Goal: Task Accomplishment & Management: Use online tool/utility

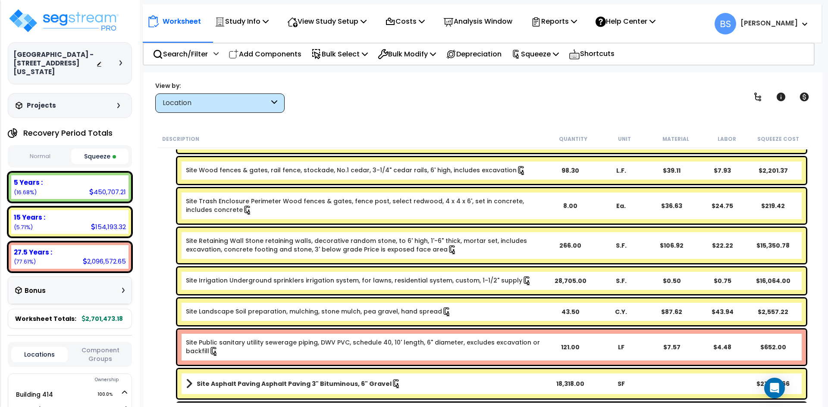
scroll to position [556, 0]
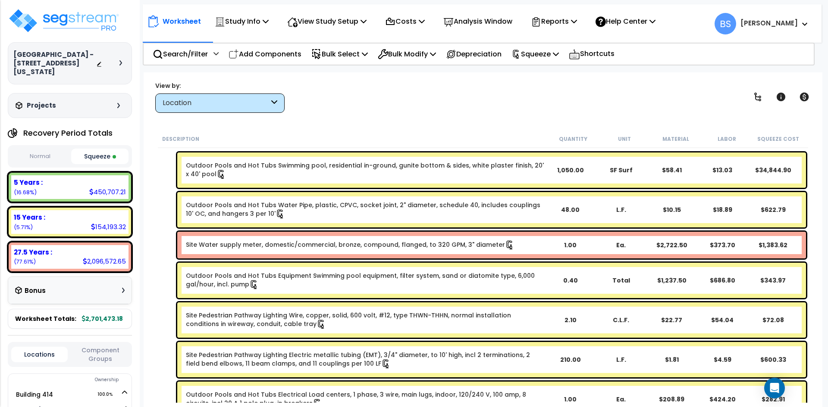
click at [254, 241] on link "Site Water supply meter, domestic/commercial, bronze, compound, flanged, to 320…" at bounding box center [350, 245] width 328 height 9
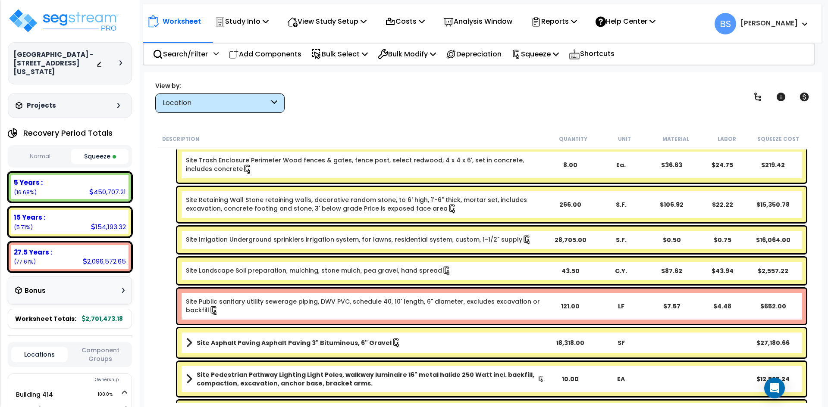
scroll to position [600, 0]
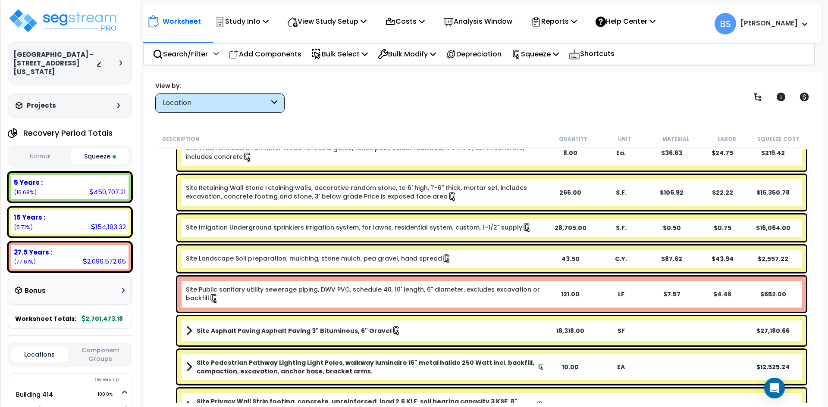
click at [245, 297] on link "Site Public sanitary utility sewerage piping, DWV PVC, schedule 40, 10' length,…" at bounding box center [365, 294] width 358 height 18
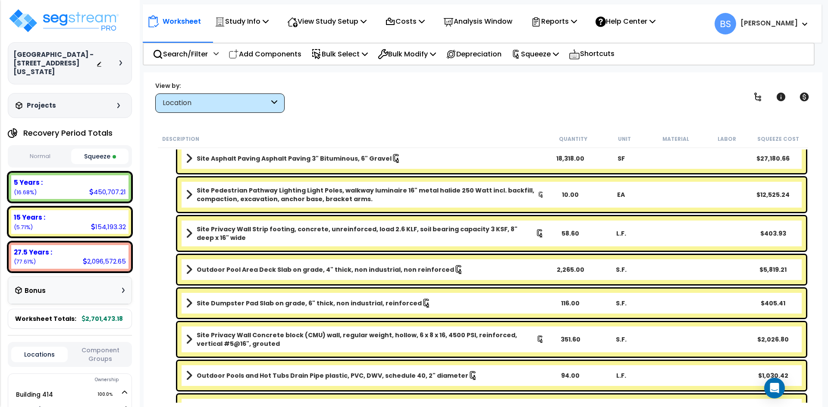
scroll to position [901, 0]
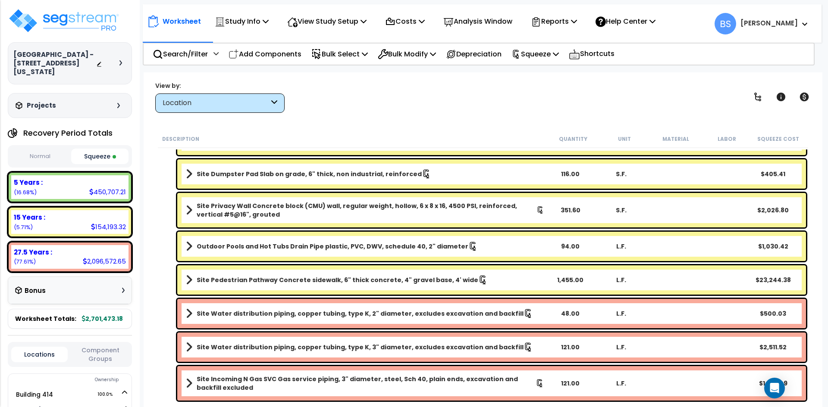
click at [228, 315] on b "Site Water distribution piping, copper tubing, type K, 2" diameter, excludes ex…" at bounding box center [360, 313] width 327 height 9
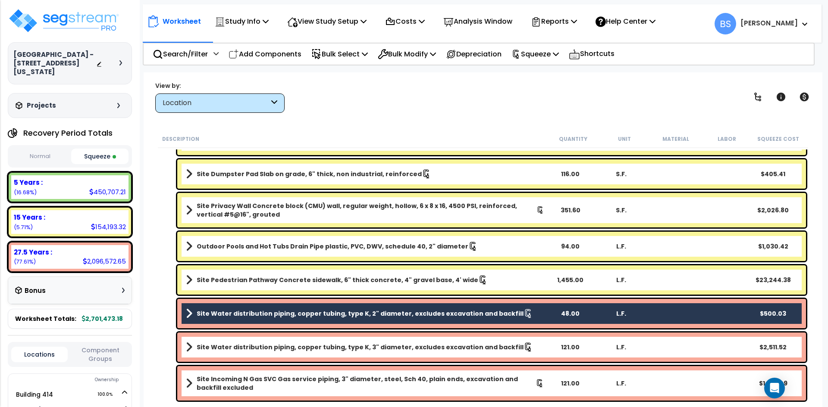
click at [256, 341] on div "Site Water distribution piping, copper tubing, type K, 3" diameter, excludes ex…" at bounding box center [491, 347] width 628 height 29
click at [248, 353] on div "Site Water distribution piping, copper tubing, type K, 3" diameter, excludes ex…" at bounding box center [491, 347] width 628 height 29
click at [253, 380] on b "Site Incoming N Gas SVC Gas service piping, 3" diameter, steel, Sch 40, plain e…" at bounding box center [366, 383] width 339 height 17
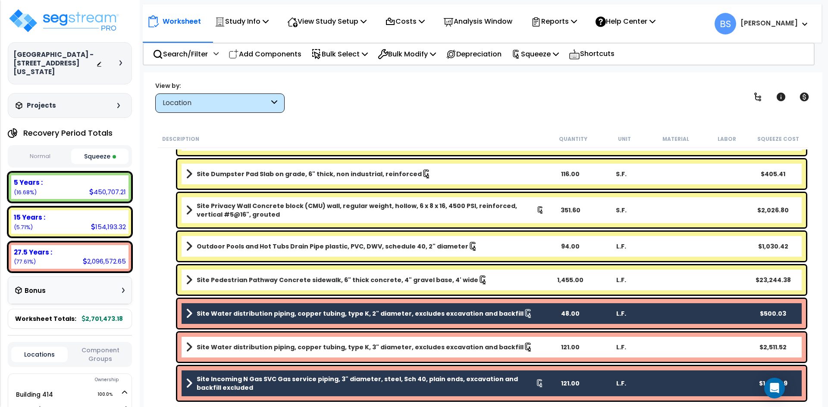
click at [251, 349] on b "Site Water distribution piping, copper tubing, type K, 3" diameter, excludes ex…" at bounding box center [360, 347] width 327 height 9
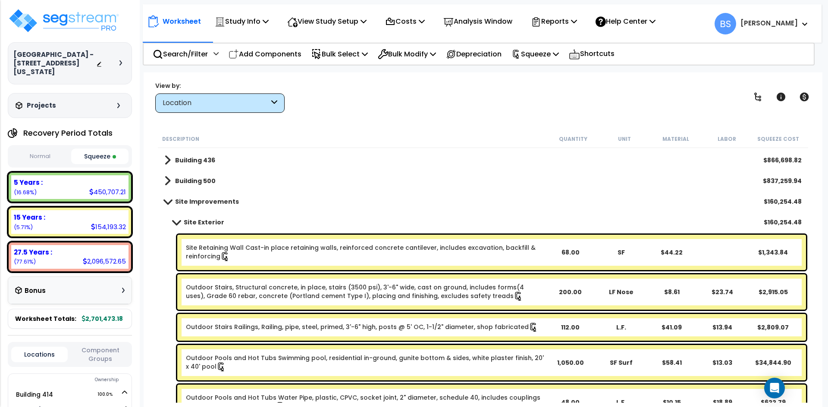
scroll to position [0, 0]
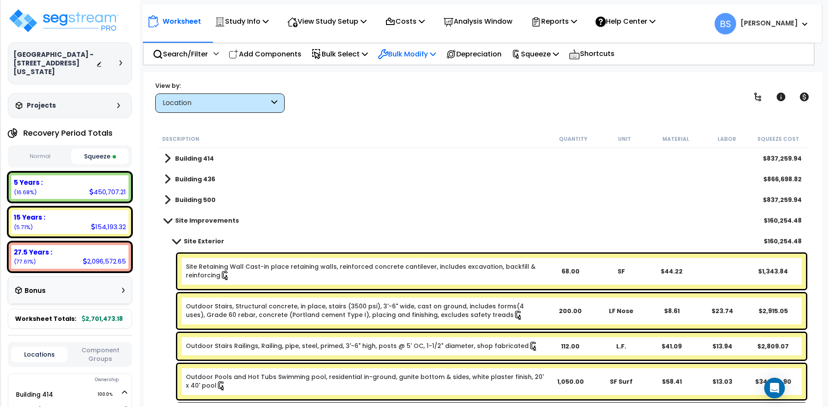
click at [412, 58] on p "Bulk Modify" at bounding box center [407, 54] width 58 height 12
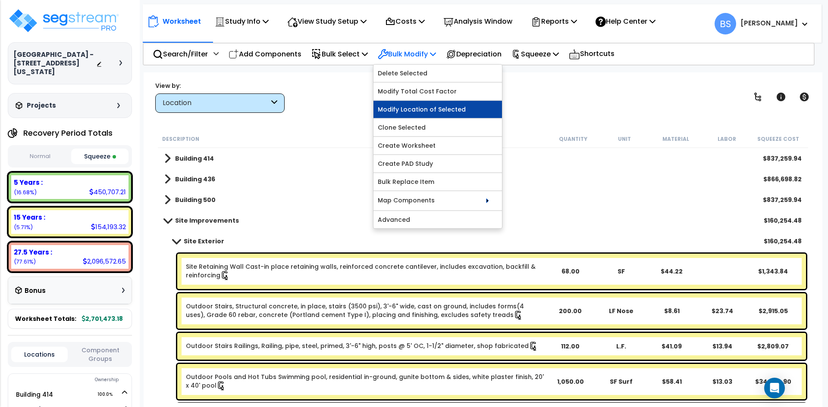
click at [411, 113] on link "Modify Location of Selected" at bounding box center [437, 109] width 128 height 17
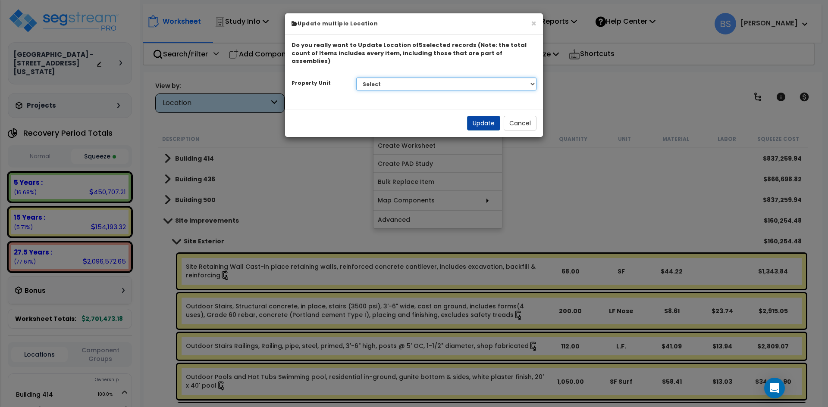
click at [368, 78] on select "Select Building 414 Building 436 Building 500 Site Improvements" at bounding box center [446, 84] width 181 height 13
select select "175834"
click at [356, 78] on select "Select Building 414 Building 436 Building 500 Site Improvements" at bounding box center [446, 84] width 181 height 13
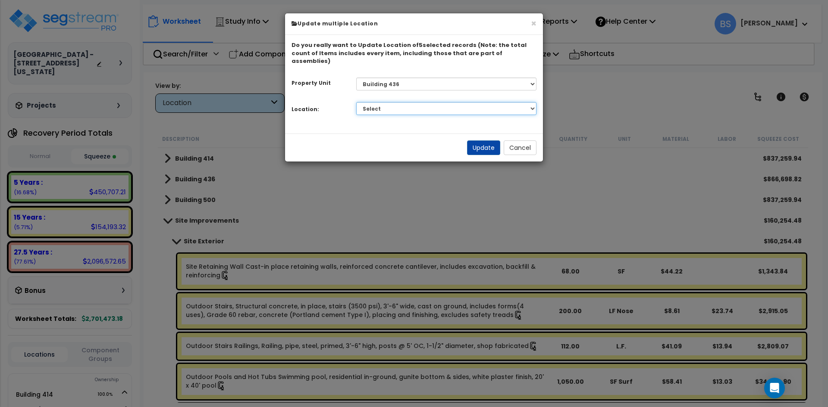
click at [387, 102] on select "Select 1BD / 1BA 2BD / 1BA 2BD / 1BA Basement Unit Building Building Interior A…" at bounding box center [446, 108] width 181 height 13
select select "6"
click at [356, 102] on select "Select 1BD / 1BA 2BD / 1BA 2BD / 1BA Basement Unit Building Building Interior A…" at bounding box center [446, 108] width 181 height 13
click at [477, 141] on button "Update" at bounding box center [483, 148] width 33 height 15
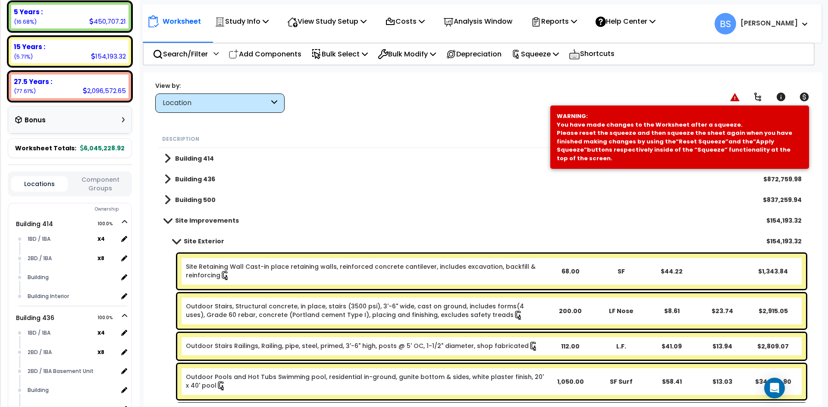
scroll to position [172, 0]
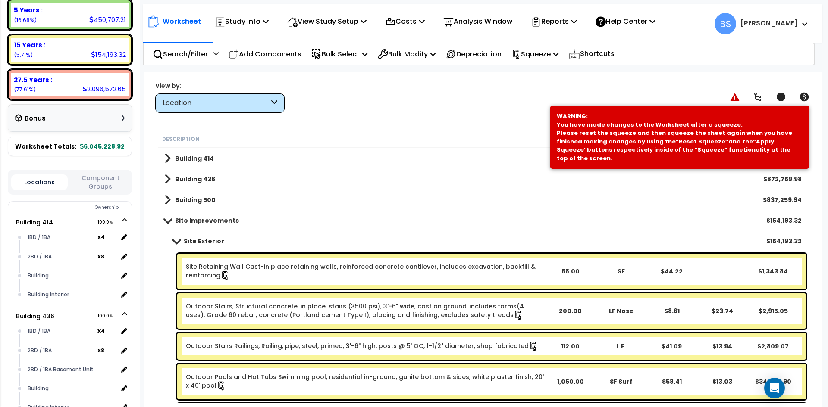
click at [169, 223] on span at bounding box center [168, 220] width 12 height 6
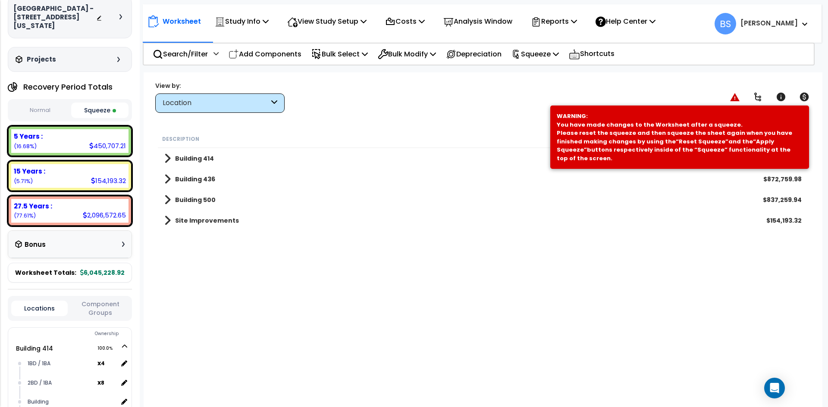
scroll to position [0, 0]
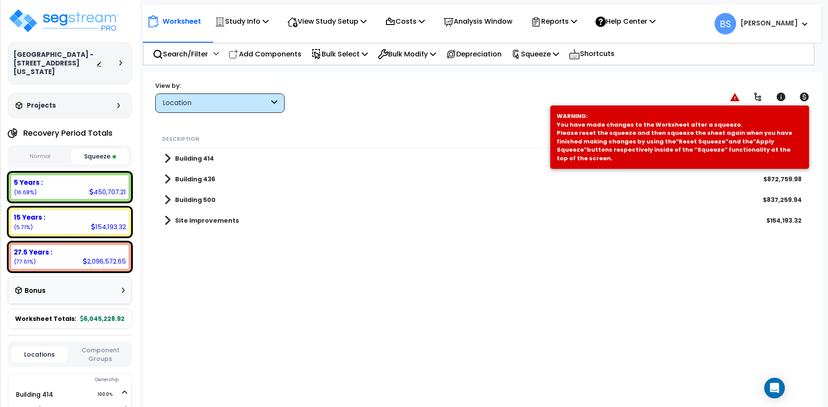
click at [103, 156] on button "Squeeze" at bounding box center [100, 157] width 58 height 16
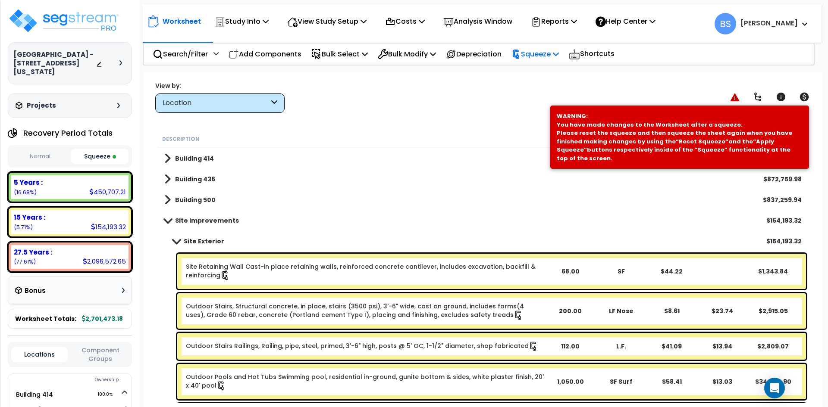
click at [550, 49] on p "Squeeze" at bounding box center [534, 54] width 47 height 12
click at [553, 73] on link "Re-squeeze" at bounding box center [549, 75] width 85 height 20
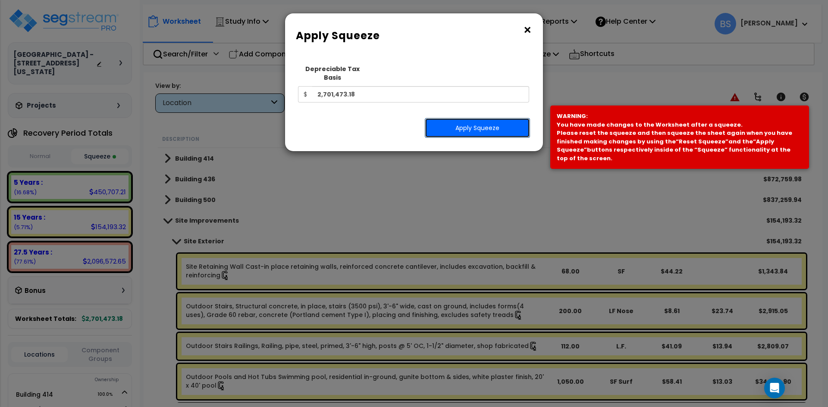
click at [453, 119] on button "Apply Squeeze" at bounding box center [477, 128] width 105 height 20
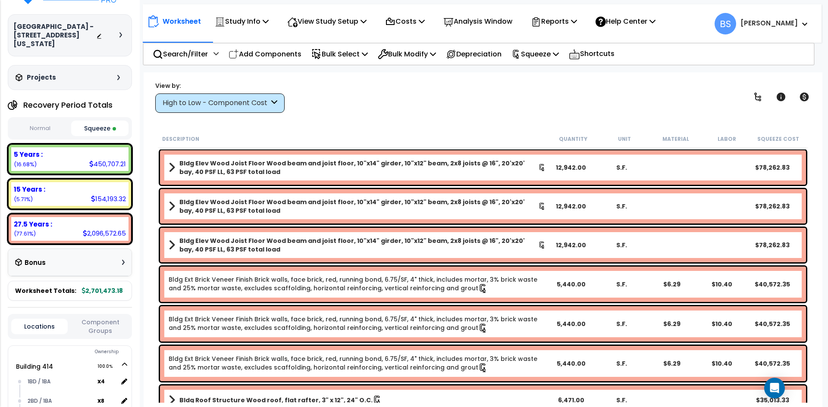
scroll to position [43, 0]
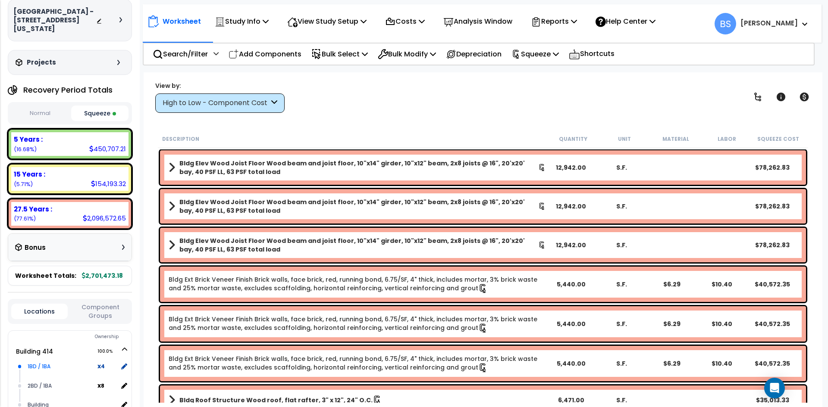
click at [40, 371] on div "1BD / 1BA" at bounding box center [61, 367] width 72 height 10
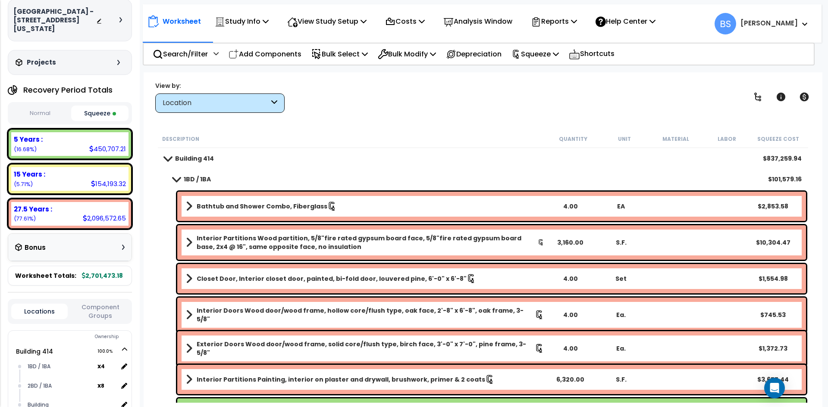
click at [176, 176] on span at bounding box center [176, 179] width 12 height 6
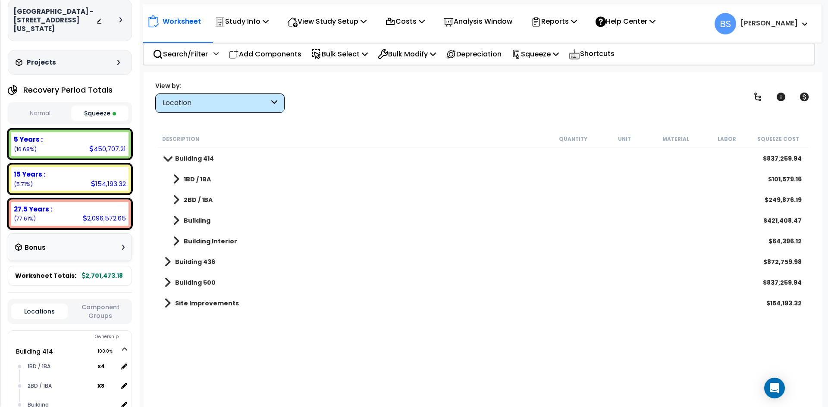
click at [167, 159] on span at bounding box center [168, 158] width 12 height 6
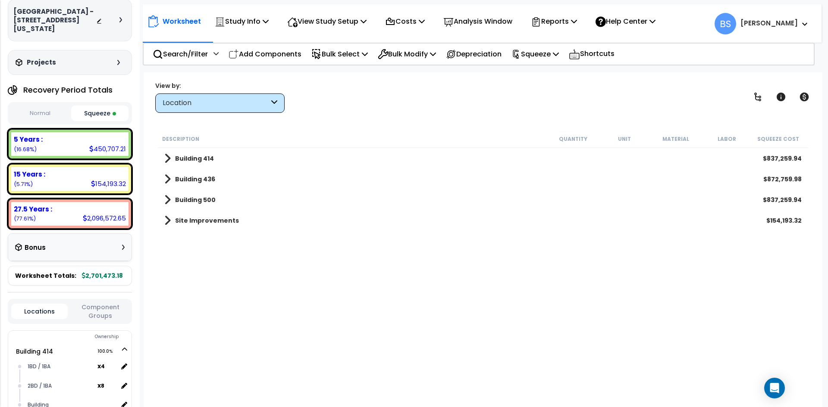
click at [246, 133] on div "Description Quantity Unit Material Labor Squeeze Cost" at bounding box center [483, 139] width 650 height 18
click at [144, 121] on div "Worksheet Study Info Study Setup Add Property Unit Template study Clone study BS" at bounding box center [483, 275] width 678 height 407
click at [297, 291] on div "Description Quantity Unit Material Labor Squeeze Cost Building 414 $837,259.94 …" at bounding box center [482, 266] width 653 height 273
click at [306, 268] on div "Description Quantity Unit Material Labor Squeeze Cost Building 414 $837,259.94 …" at bounding box center [482, 266] width 653 height 273
